Goal: Check status: Check status

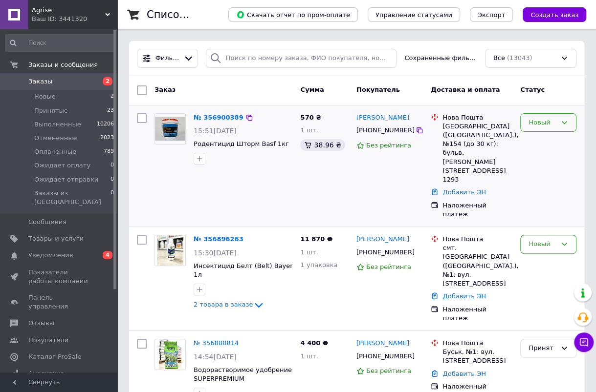
click at [547, 125] on div "Новый" at bounding box center [542, 123] width 28 height 10
click at [542, 142] on li "Принят" at bounding box center [548, 143] width 55 height 18
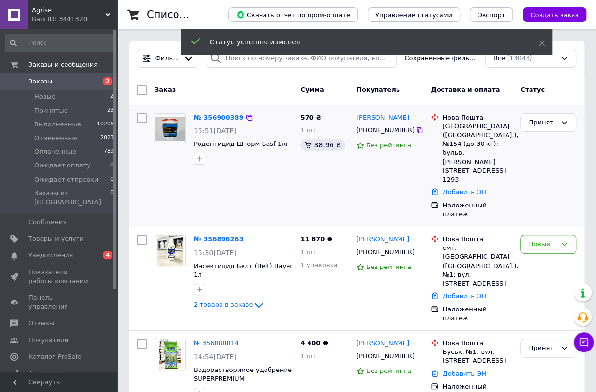
click at [547, 240] on div "Новый" at bounding box center [542, 245] width 28 height 10
click at [549, 256] on li "Принят" at bounding box center [548, 265] width 55 height 18
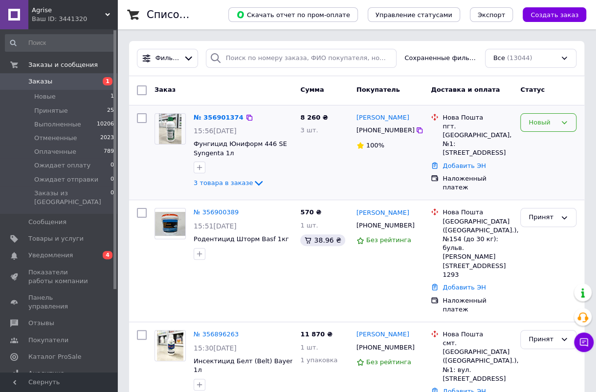
click at [541, 123] on div "Новый" at bounding box center [542, 123] width 28 height 10
click at [544, 144] on li "Принят" at bounding box center [548, 143] width 55 height 18
